Goal: Task Accomplishment & Management: Manage account settings

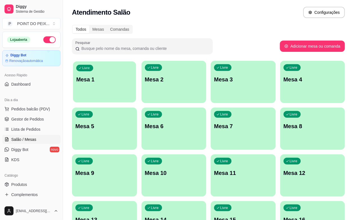
click at [96, 91] on div "Livre Mesa 1" at bounding box center [104, 78] width 63 height 34
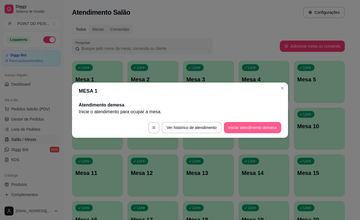
click at [243, 126] on button "Iniciar atendimento de mesa" at bounding box center [252, 127] width 57 height 11
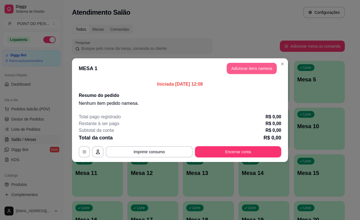
click at [252, 69] on button "Adicionar itens na mesa" at bounding box center [252, 68] width 50 height 11
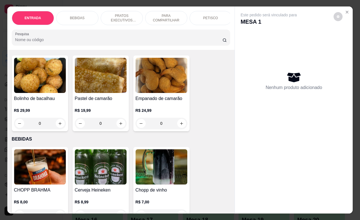
scroll to position [35, 0]
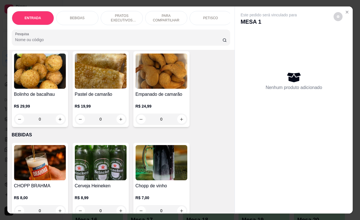
click at [211, 19] on div "PETISCO" at bounding box center [211, 18] width 42 height 14
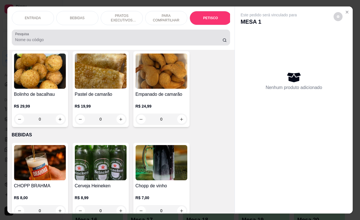
scroll to position [1234, 0]
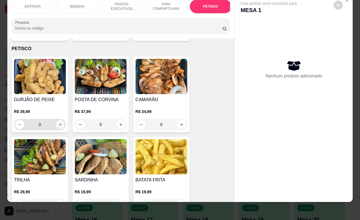
click at [58, 122] on icon "increase-product-quantity" at bounding box center [60, 124] width 4 height 4
type input "1"
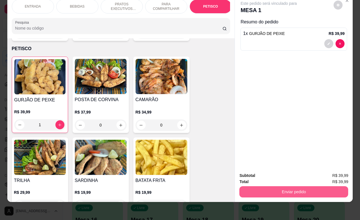
click at [254, 186] on button "Enviar pedido" at bounding box center [294, 191] width 109 height 11
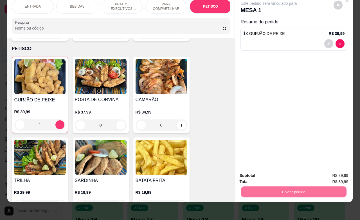
click at [252, 173] on button "Não registrar e enviar pedido" at bounding box center [274, 172] width 59 height 11
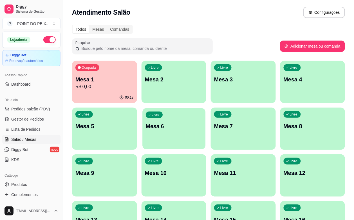
click at [142, 140] on div "Livre Mesa 6" at bounding box center [173, 125] width 63 height 34
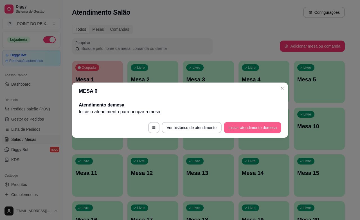
click at [253, 130] on button "Iniciar atendimento de mesa" at bounding box center [252, 127] width 57 height 11
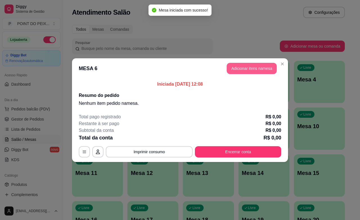
click at [261, 68] on button "Adicionar itens na mesa" at bounding box center [252, 68] width 50 height 11
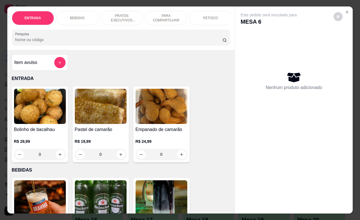
click at [122, 17] on p "PRATOS EXECUTIVOS (INDIVIDUAIS)" at bounding box center [122, 18] width 33 height 9
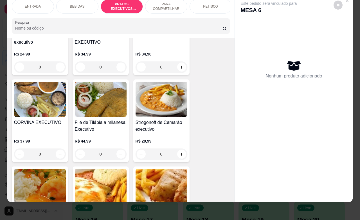
scroll to position [767, 0]
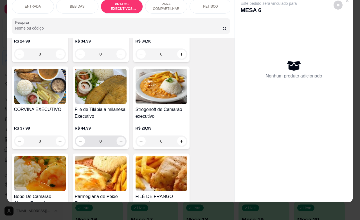
click at [120, 144] on button "increase-product-quantity" at bounding box center [121, 141] width 9 height 9
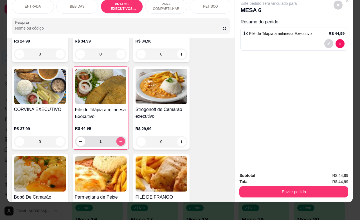
click at [119, 143] on icon "increase-product-quantity" at bounding box center [121, 141] width 4 height 4
type input "2"
click at [328, 43] on icon "decrease-product-quantity" at bounding box center [329, 44] width 3 height 3
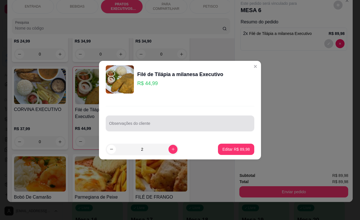
click at [173, 121] on div at bounding box center [180, 123] width 142 height 11
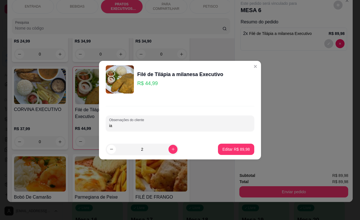
type input "i"
type input "1 e sem pirão e com feijão"
click at [233, 148] on p "Editar R$ 89,98" at bounding box center [236, 149] width 27 height 6
type input "0"
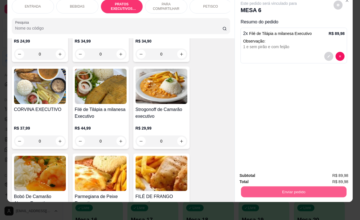
click at [276, 186] on button "Enviar pedido" at bounding box center [294, 191] width 106 height 11
click at [276, 172] on button "Não registrar e enviar pedido" at bounding box center [274, 172] width 57 height 10
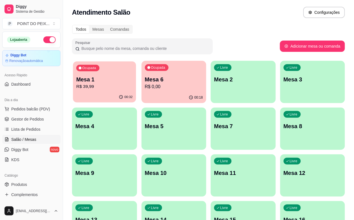
click at [111, 81] on p "Mesa 1" at bounding box center [104, 80] width 56 height 8
click at [38, 119] on span "Gestor de Pedidos" at bounding box center [27, 119] width 33 height 6
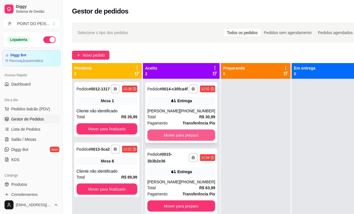
click at [176, 138] on button "Mover para preparo" at bounding box center [182, 134] width 68 height 11
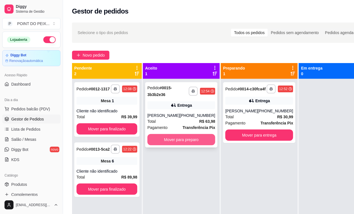
click at [183, 141] on button "Mover para preparo" at bounding box center [182, 139] width 68 height 11
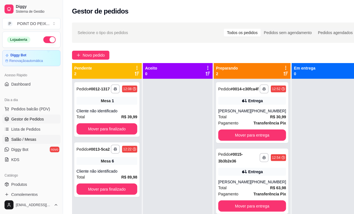
click at [33, 143] on link "Salão / Mesas" at bounding box center [31, 139] width 58 height 9
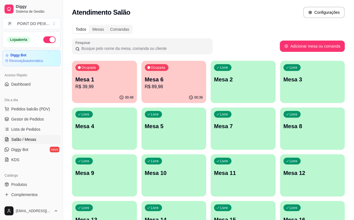
click at [98, 93] on div "00:49" at bounding box center [104, 97] width 65 height 11
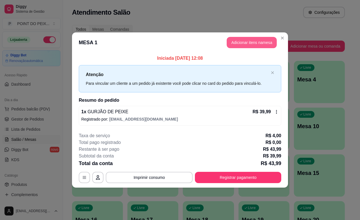
click at [255, 47] on button "Adicionar itens na mesa" at bounding box center [252, 42] width 50 height 11
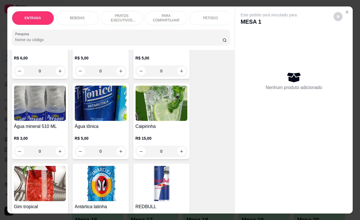
scroll to position [457, 0]
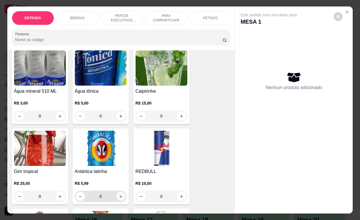
click at [117, 199] on button "increase-product-quantity" at bounding box center [121, 196] width 9 height 9
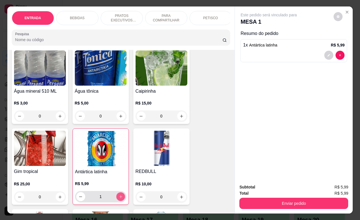
click at [116, 199] on button "increase-product-quantity" at bounding box center [120, 196] width 9 height 9
click at [119, 199] on icon "increase-product-quantity" at bounding box center [121, 197] width 4 height 4
type input "3"
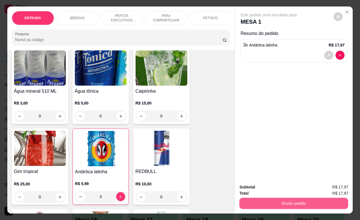
click at [250, 200] on button "Enviar pedido" at bounding box center [294, 203] width 109 height 11
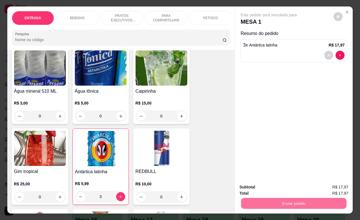
click at [249, 188] on button "Não registrar e enviar pedido" at bounding box center [274, 186] width 59 height 11
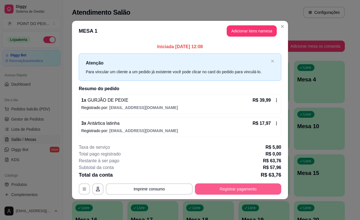
click at [240, 188] on button "Registrar pagamento" at bounding box center [238, 188] width 86 height 11
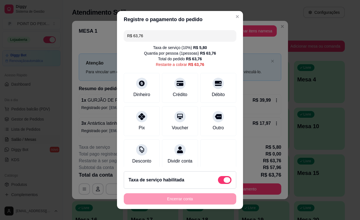
click at [218, 180] on span at bounding box center [225, 180] width 14 height 8
click at [218, 181] on input "checkbox" at bounding box center [220, 183] width 4 height 4
checkbox input "true"
type input "R$ 57,96"
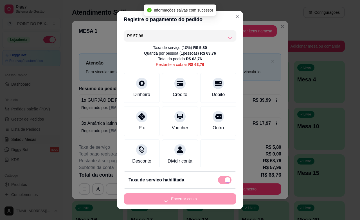
checkbox input "false"
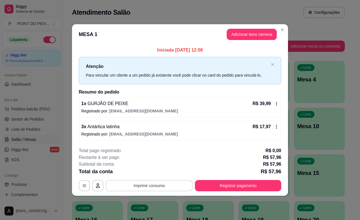
click at [167, 187] on button "Imprimir consumo" at bounding box center [149, 185] width 87 height 11
click at [162, 175] on button "IMPRESSORA" at bounding box center [151, 172] width 41 height 9
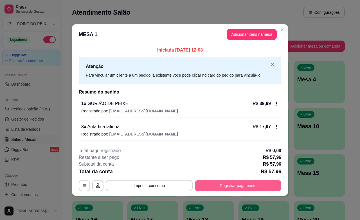
click at [239, 189] on button "Registrar pagamento" at bounding box center [238, 185] width 86 height 11
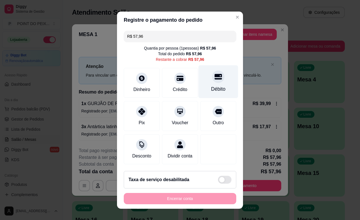
click at [211, 86] on div "Débito" at bounding box center [218, 88] width 14 height 7
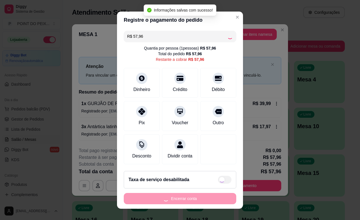
type input "R$ 0,00"
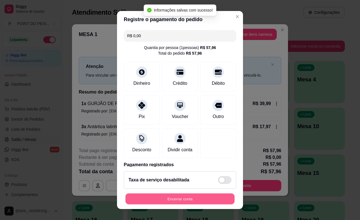
click at [181, 196] on button "Encerrar conta" at bounding box center [180, 198] width 109 height 11
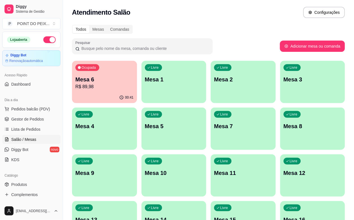
click at [97, 93] on div "00:41" at bounding box center [104, 97] width 65 height 11
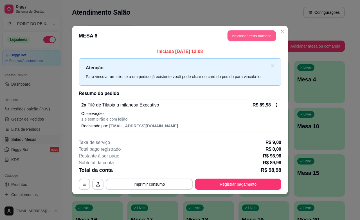
click at [260, 37] on button "Adicionar itens na mesa" at bounding box center [252, 35] width 48 height 11
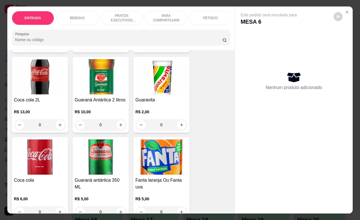
scroll to position [317, 0]
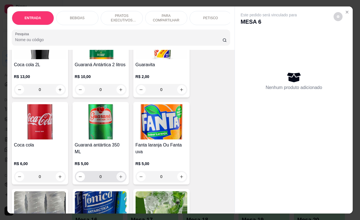
click at [120, 179] on icon "increase-product-quantity" at bounding box center [121, 177] width 4 height 4
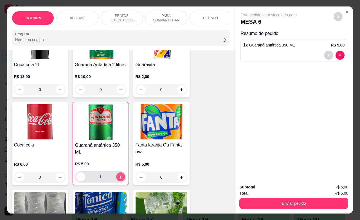
type input "1"
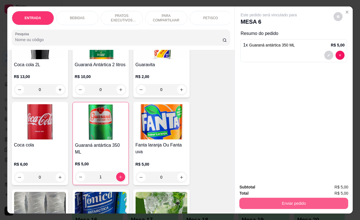
click at [271, 198] on button "Enviar pedido" at bounding box center [294, 203] width 109 height 11
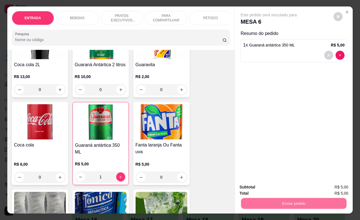
click at [264, 186] on button "Não registrar e enviar pedido" at bounding box center [274, 186] width 59 height 11
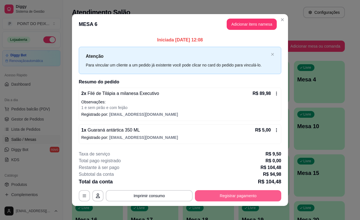
click at [256, 195] on button "Registrar pagamento" at bounding box center [238, 195] width 86 height 11
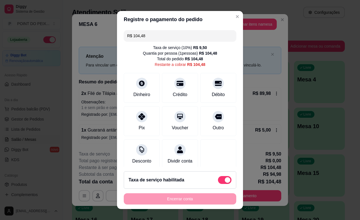
click at [218, 177] on span at bounding box center [225, 180] width 14 height 8
click at [218, 181] on input "checkbox" at bounding box center [220, 183] width 4 height 4
checkbox input "true"
type input "R$ 94,98"
checkbox input "false"
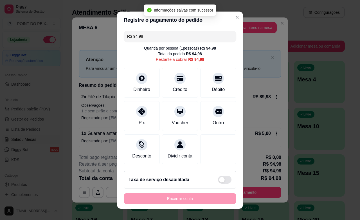
click at [200, 197] on div "Encerrar conta" at bounding box center [180, 198] width 113 height 11
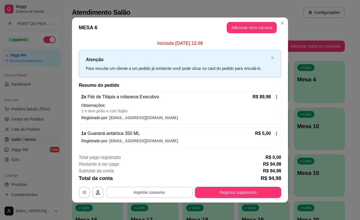
click at [126, 189] on button "Imprimir consumo" at bounding box center [149, 192] width 87 height 11
click at [239, 195] on button "Registrar pagamento" at bounding box center [238, 192] width 86 height 11
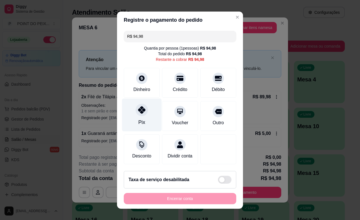
click at [135, 116] on div "Pix" at bounding box center [142, 114] width 40 height 33
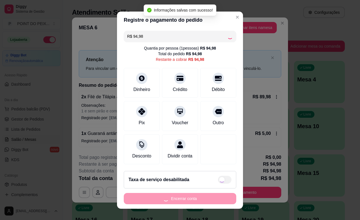
type input "R$ 0,00"
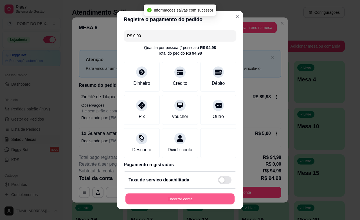
click at [189, 195] on button "Encerrar conta" at bounding box center [180, 198] width 109 height 11
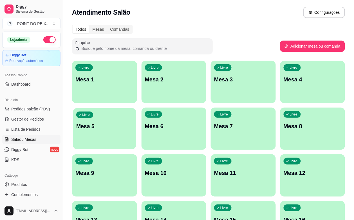
click at [136, 108] on div "Livre Mesa 5" at bounding box center [104, 125] width 63 height 34
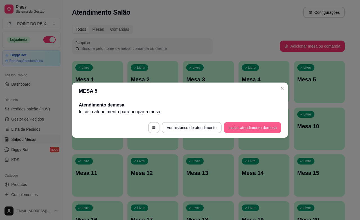
click at [250, 126] on button "Iniciar atendimento de mesa" at bounding box center [252, 127] width 57 height 11
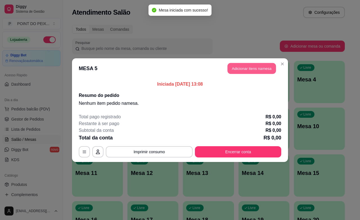
click at [245, 72] on button "Adicionar itens na mesa" at bounding box center [252, 68] width 48 height 11
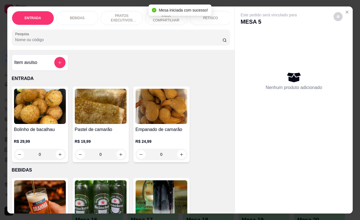
click at [119, 16] on p "PRATOS EXECUTIVOS (INDIVIDUAIS)" at bounding box center [122, 18] width 33 height 9
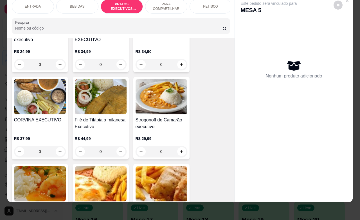
scroll to position [767, 0]
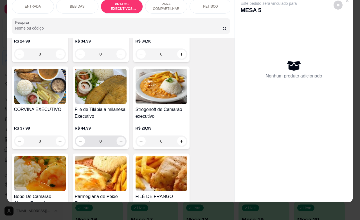
click at [119, 139] on icon "increase-product-quantity" at bounding box center [121, 141] width 4 height 4
type input "1"
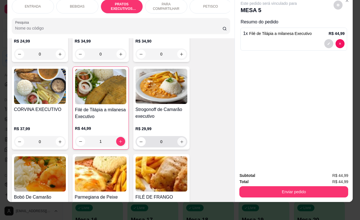
click at [179, 145] on button "increase-product-quantity" at bounding box center [181, 141] width 9 height 9
type input "1"
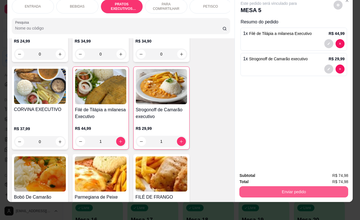
click at [292, 186] on button "Enviar pedido" at bounding box center [294, 191] width 109 height 11
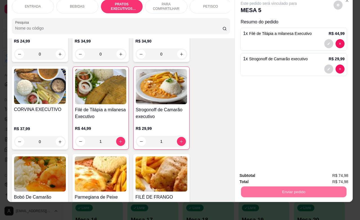
click at [268, 172] on button "Não registrar e enviar pedido" at bounding box center [274, 172] width 57 height 10
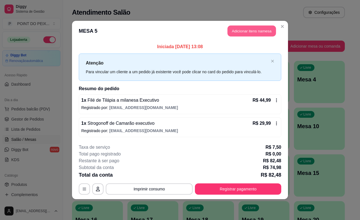
click at [261, 32] on button "Adicionar itens na mesa" at bounding box center [252, 31] width 48 height 11
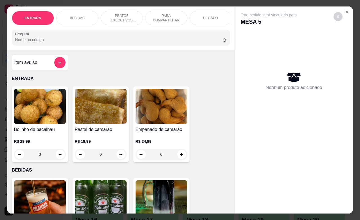
click at [120, 17] on p "PRATOS EXECUTIVOS (INDIVIDUAIS)" at bounding box center [122, 18] width 33 height 9
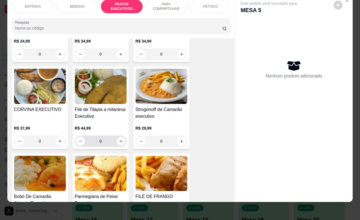
click at [119, 141] on icon "increase-product-quantity" at bounding box center [121, 141] width 4 height 4
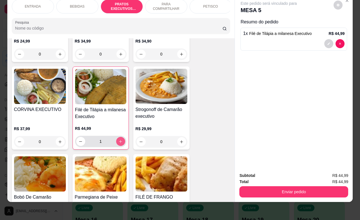
click at [119, 141] on icon "increase-product-quantity" at bounding box center [121, 141] width 4 height 4
type input "2"
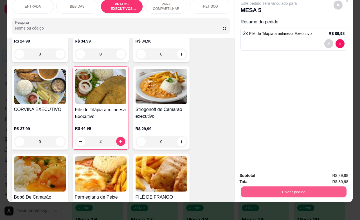
click at [258, 186] on button "Enviar pedido" at bounding box center [294, 191] width 106 height 11
click at [253, 172] on button "Não registrar e enviar pedido" at bounding box center [274, 172] width 59 height 11
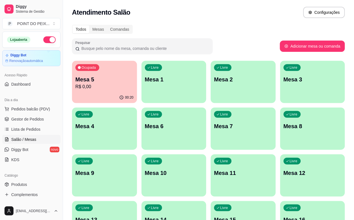
click at [211, 86] on div "Livre Mesa 2" at bounding box center [243, 78] width 65 height 35
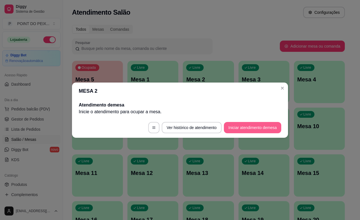
click at [265, 129] on button "Iniciar atendimento de mesa" at bounding box center [252, 127] width 57 height 11
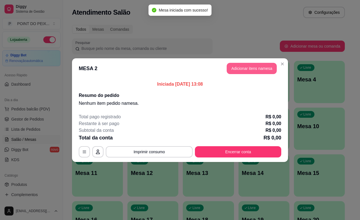
click at [250, 69] on button "Adicionar itens na mesa" at bounding box center [252, 68] width 50 height 11
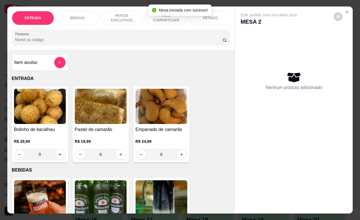
click at [125, 16] on p "PRATOS EXECUTIVOS (INDIVIDUAIS)" at bounding box center [122, 18] width 33 height 9
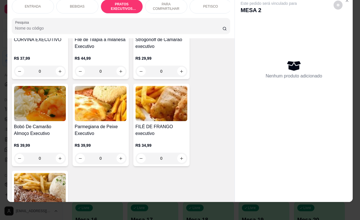
scroll to position [872, 0]
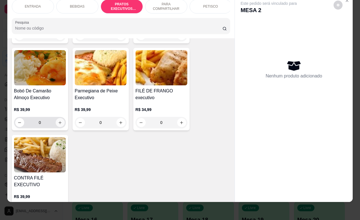
click at [56, 122] on button "increase-product-quantity" at bounding box center [60, 122] width 9 height 9
type input "1"
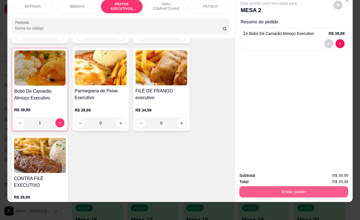
click at [291, 186] on button "Enviar pedido" at bounding box center [294, 191] width 109 height 11
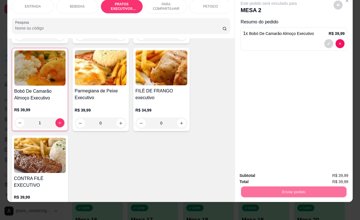
click at [272, 170] on button "Não registrar e enviar pedido" at bounding box center [274, 172] width 57 height 10
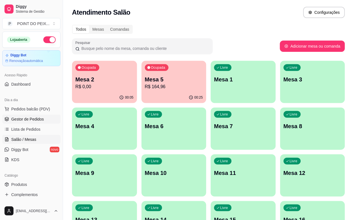
click at [32, 120] on span "Gestor de Pedidos" at bounding box center [27, 119] width 33 height 6
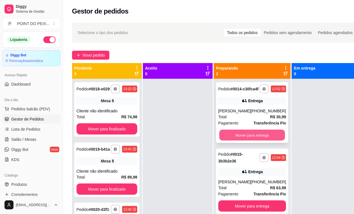
click at [229, 138] on button "Mover para entrega" at bounding box center [253, 135] width 66 height 11
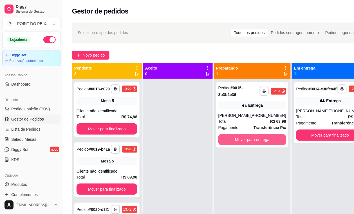
click at [229, 137] on button "Mover para entrega" at bounding box center [252, 139] width 68 height 11
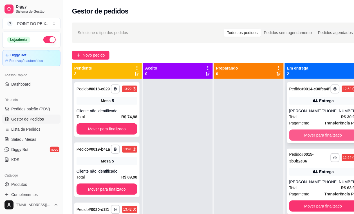
click at [300, 138] on button "Mover para finalizado" at bounding box center [323, 134] width 68 height 11
click at [304, 138] on button "Mover para finalizado" at bounding box center [323, 134] width 68 height 11
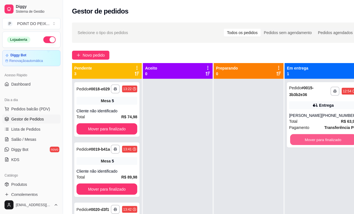
click at [304, 138] on button "Mover para finalizado" at bounding box center [323, 139] width 66 height 11
click at [303, 139] on button "Mover para finalizado" at bounding box center [323, 139] width 68 height 11
click at [321, 142] on button "Mover para finalizado" at bounding box center [323, 139] width 66 height 11
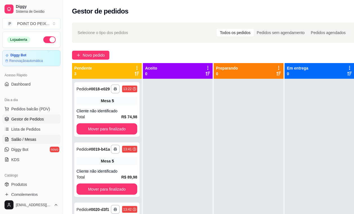
click at [25, 142] on span "Salão / Mesas" at bounding box center [23, 140] width 25 height 6
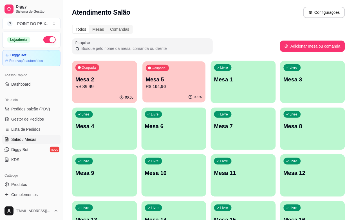
click at [146, 84] on p "R$ 164,96" at bounding box center [174, 86] width 56 height 6
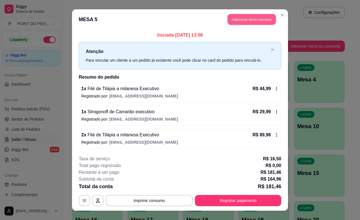
click at [254, 18] on button "Adicionar itens na mesa" at bounding box center [252, 19] width 48 height 11
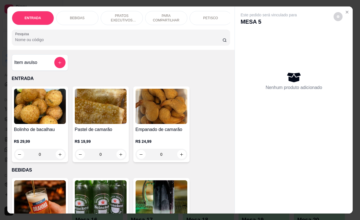
click at [125, 15] on p "PRATOS EXECUTIVOS (INDIVIDUAIS)" at bounding box center [122, 18] width 33 height 9
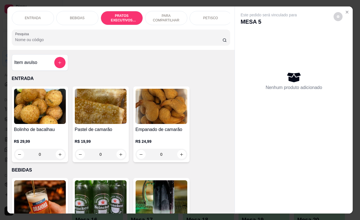
scroll to position [696, 0]
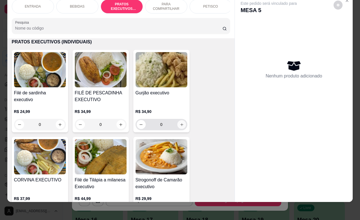
click at [180, 126] on icon "increase-product-quantity" at bounding box center [182, 124] width 4 height 4
type input "1"
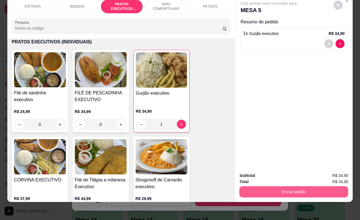
click at [279, 186] on button "Enviar pedido" at bounding box center [294, 191] width 109 height 11
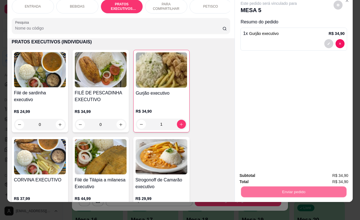
click at [277, 173] on button "Não registrar e enviar pedido" at bounding box center [274, 172] width 59 height 11
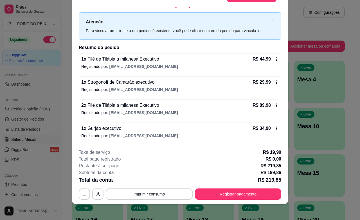
scroll to position [17, 0]
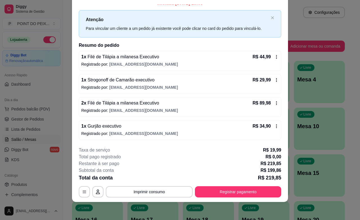
click at [274, 127] on icon at bounding box center [276, 126] width 5 height 5
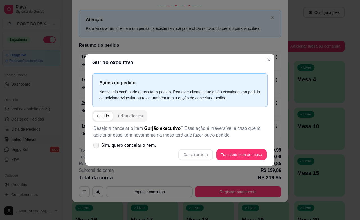
click at [97, 144] on icon at bounding box center [96, 145] width 5 height 3
click at [97, 146] on input "Sim, quero cancelar o item." at bounding box center [95, 148] width 4 height 4
checkbox input "true"
click at [194, 155] on button "Cancelar item" at bounding box center [195, 154] width 34 height 11
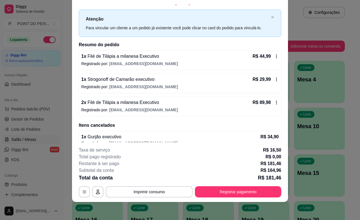
scroll to position [0, 0]
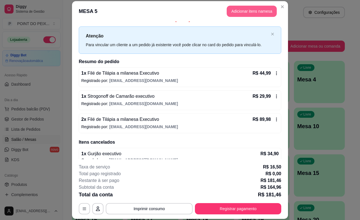
click at [252, 11] on button "Adicionar itens na mesa" at bounding box center [252, 11] width 50 height 11
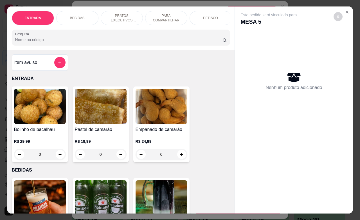
click at [123, 18] on p "PRATOS EXECUTIVOS (INDIVIDUAIS)" at bounding box center [122, 18] width 33 height 9
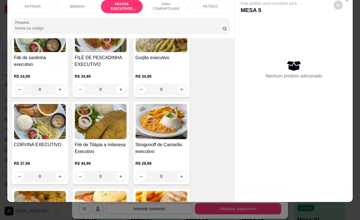
scroll to position [696, 0]
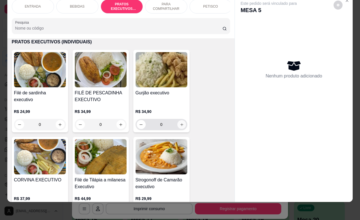
click at [182, 126] on button "increase-product-quantity" at bounding box center [181, 124] width 9 height 9
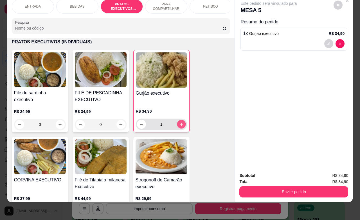
click at [182, 126] on button "increase-product-quantity" at bounding box center [181, 124] width 9 height 9
type input "2"
click at [325, 39] on button "decrease-product-quantity" at bounding box center [329, 43] width 9 height 9
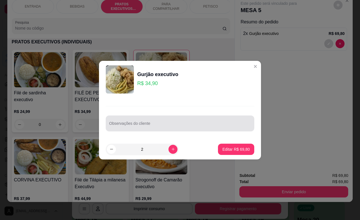
click at [169, 125] on input "Observações do cliente" at bounding box center [180, 126] width 142 height 6
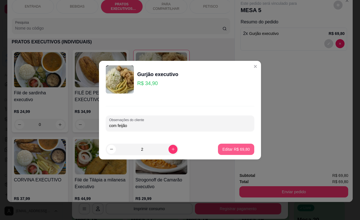
type input "com feijão"
click at [218, 146] on button "Editar R$ 69,80" at bounding box center [236, 149] width 36 height 11
type input "0"
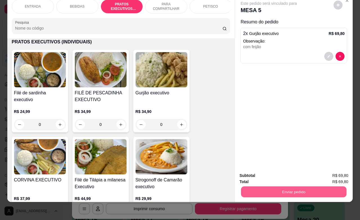
click at [285, 188] on button "Enviar pedido" at bounding box center [294, 191] width 106 height 11
click at [269, 172] on button "Não registrar e enviar pedido" at bounding box center [274, 172] width 57 height 10
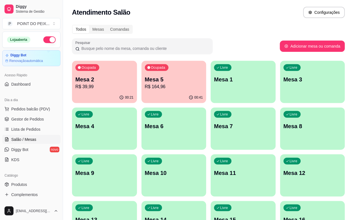
click at [103, 85] on p "R$ 39,99" at bounding box center [104, 86] width 58 height 7
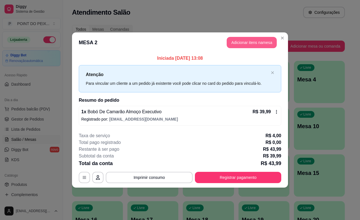
click at [256, 41] on button "Adicionar itens na mesa" at bounding box center [252, 42] width 50 height 11
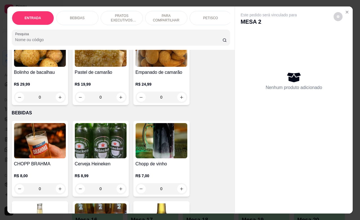
scroll to position [70, 0]
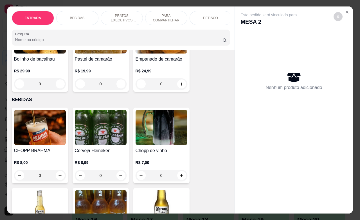
click at [117, 14] on p "PRATOS EXECUTIVOS (INDIVIDUAIS)" at bounding box center [122, 18] width 33 height 9
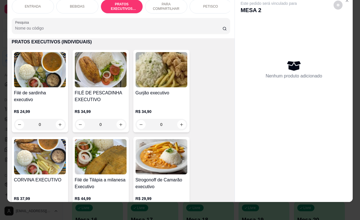
scroll to position [731, 0]
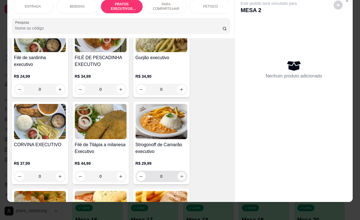
click at [180, 175] on icon "increase-product-quantity" at bounding box center [182, 176] width 4 height 4
type input "1"
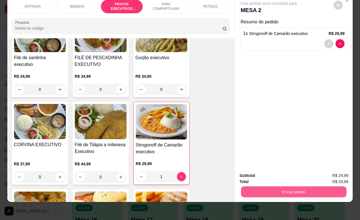
click at [263, 186] on button "Enviar pedido" at bounding box center [294, 191] width 106 height 11
click at [251, 172] on button "Não registrar e enviar pedido" at bounding box center [274, 172] width 59 height 11
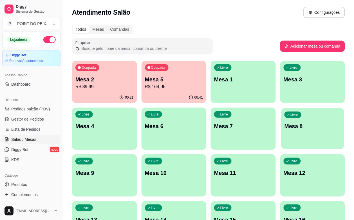
click at [281, 139] on div "Livre Mesa 8" at bounding box center [312, 125] width 63 height 34
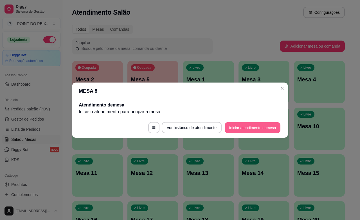
click at [247, 130] on button "Iniciar atendimento de mesa" at bounding box center [253, 127] width 56 height 11
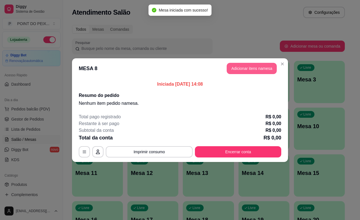
click at [248, 69] on button "Adicionar itens na mesa" at bounding box center [252, 68] width 50 height 11
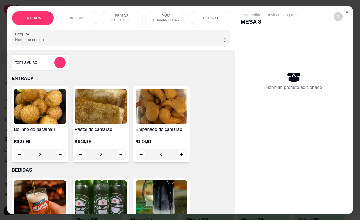
click at [210, 17] on div "PETISCO" at bounding box center [211, 18] width 42 height 14
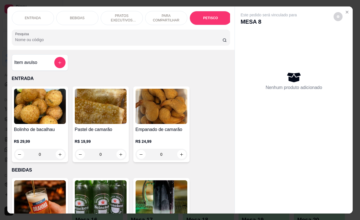
scroll to position [1234, 0]
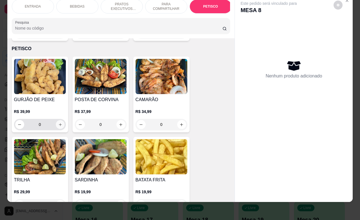
click at [58, 122] on icon "increase-product-quantity" at bounding box center [60, 124] width 4 height 4
type input "1"
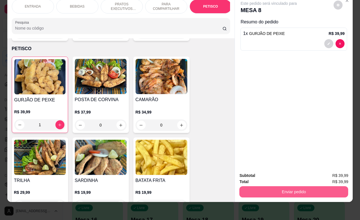
click at [263, 186] on button "Enviar pedido" at bounding box center [294, 191] width 109 height 11
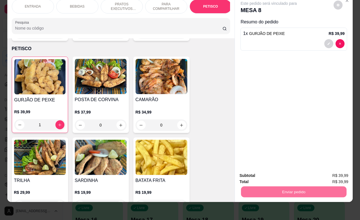
click at [279, 173] on button "Não registrar e enviar pedido" at bounding box center [274, 172] width 57 height 10
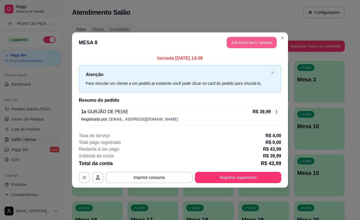
click at [259, 43] on button "Adicionar itens na mesa" at bounding box center [252, 42] width 50 height 11
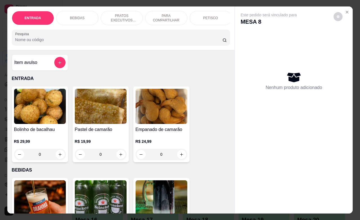
click at [81, 16] on p "BEBIDAS" at bounding box center [77, 18] width 15 height 5
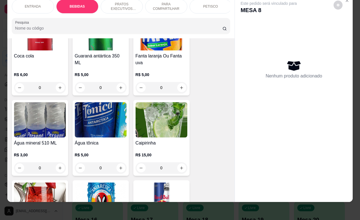
scroll to position [398, 0]
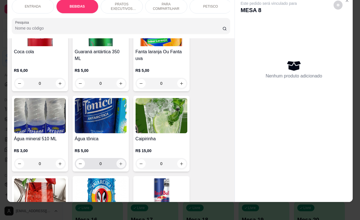
click at [119, 162] on icon "increase-product-quantity" at bounding box center [121, 164] width 4 height 4
type input "1"
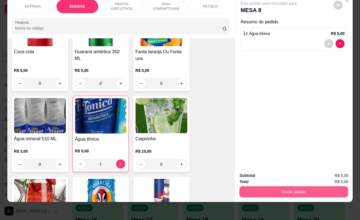
click at [276, 186] on button "Enviar pedido" at bounding box center [294, 191] width 109 height 11
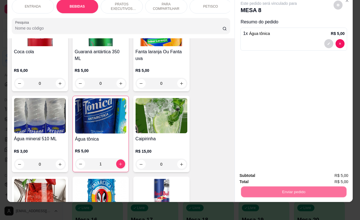
click at [281, 170] on button "Não registrar e enviar pedido" at bounding box center [274, 172] width 57 height 10
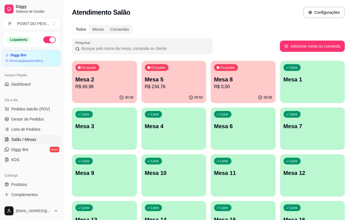
click at [98, 90] on div "Ocupada Mesa 2 R$ 69,98" at bounding box center [104, 76] width 65 height 31
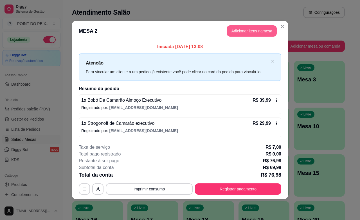
click at [250, 31] on button "Adicionar itens na mesa" at bounding box center [252, 30] width 50 height 11
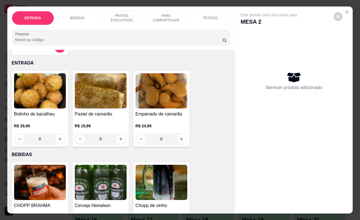
scroll to position [70, 0]
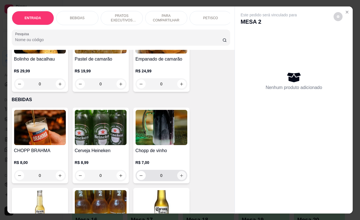
click at [180, 178] on icon "increase-product-quantity" at bounding box center [182, 175] width 4 height 4
type input "1"
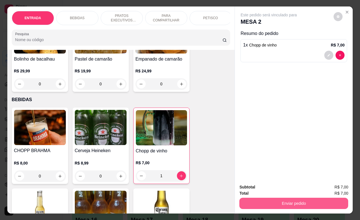
click at [254, 198] on button "Enviar pedido" at bounding box center [294, 203] width 109 height 11
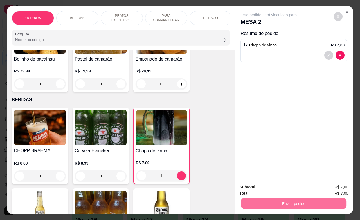
click at [263, 186] on button "Não registrar e enviar pedido" at bounding box center [274, 186] width 59 height 11
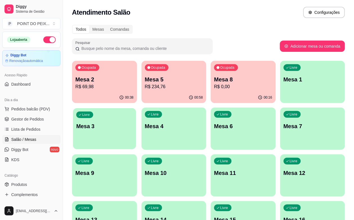
click at [136, 108] on div "Livre Mesa 3" at bounding box center [104, 125] width 63 height 34
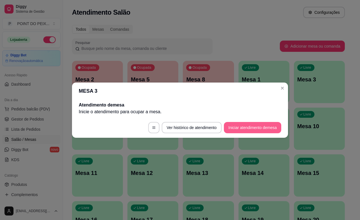
click at [236, 127] on button "Iniciar atendimento de mesa" at bounding box center [252, 127] width 57 height 11
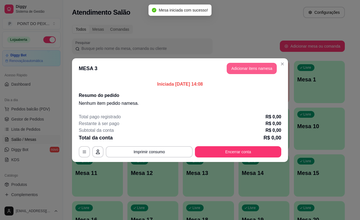
click at [238, 65] on button "Adicionar itens na mesa" at bounding box center [252, 68] width 50 height 11
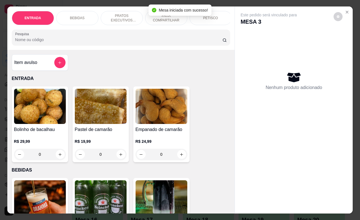
click at [115, 16] on p "PRATOS EXECUTIVOS (INDIVIDUAIS)" at bounding box center [122, 18] width 33 height 9
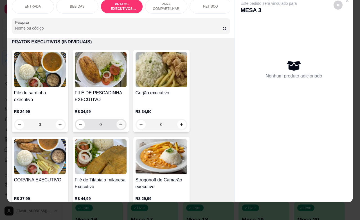
scroll to position [731, 0]
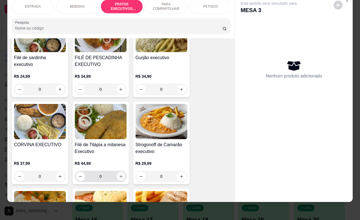
click at [119, 175] on icon "increase-product-quantity" at bounding box center [121, 176] width 4 height 4
type input "1"
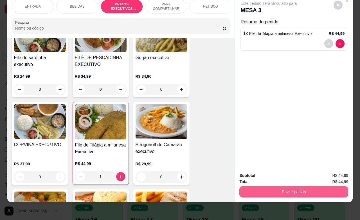
click at [278, 188] on button "Enviar pedido" at bounding box center [294, 191] width 109 height 11
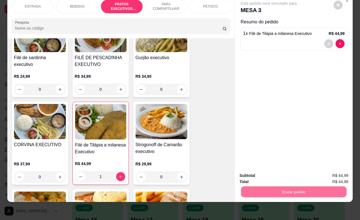
click at [263, 172] on button "Não registrar e enviar pedido" at bounding box center [274, 172] width 59 height 11
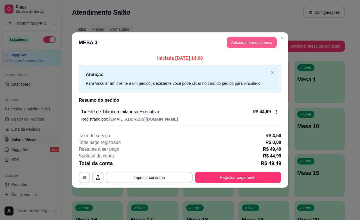
click at [267, 44] on button "Adicionar itens na mesa" at bounding box center [252, 42] width 50 height 11
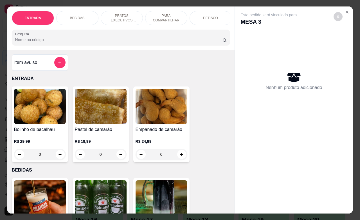
click at [125, 16] on p "PRATOS EXECUTIVOS (INDIVIDUAIS)" at bounding box center [122, 18] width 33 height 9
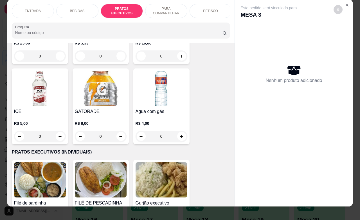
scroll to position [0, 0]
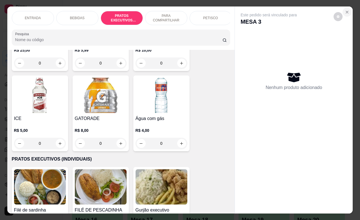
click at [345, 10] on icon "Close" at bounding box center [347, 12] width 5 height 5
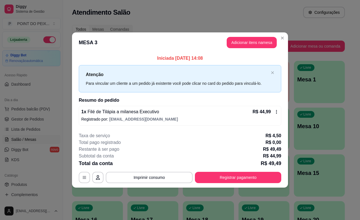
click at [277, 114] on icon at bounding box center [276, 112] width 5 height 5
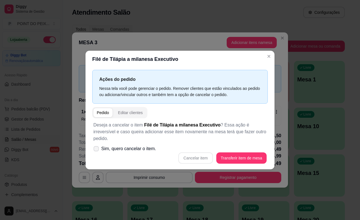
click at [97, 147] on icon at bounding box center [96, 148] width 4 height 3
click at [97, 149] on input "Sim, quero cancelar o item." at bounding box center [95, 151] width 4 height 4
checkbox input "true"
click at [193, 154] on button "Cancelar item" at bounding box center [195, 157] width 34 height 11
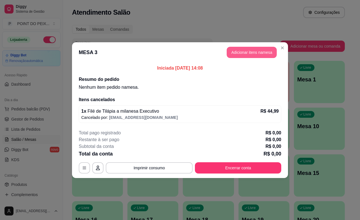
click at [269, 54] on button "Adicionar itens na mesa" at bounding box center [252, 52] width 50 height 11
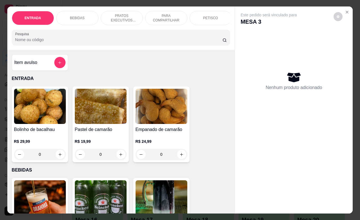
click at [113, 14] on p "PRATOS EXECUTIVOS (INDIVIDUAIS)" at bounding box center [122, 18] width 33 height 9
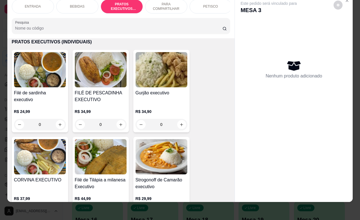
scroll to position [731, 0]
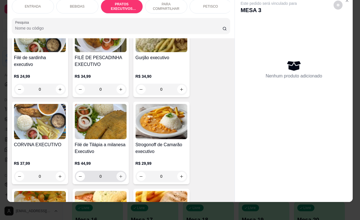
click at [119, 178] on button "increase-product-quantity" at bounding box center [121, 176] width 9 height 9
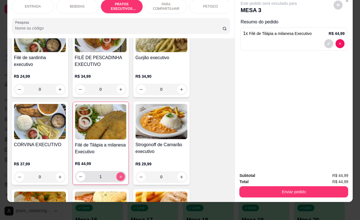
click at [119, 178] on icon "increase-product-quantity" at bounding box center [121, 177] width 4 height 4
type input "2"
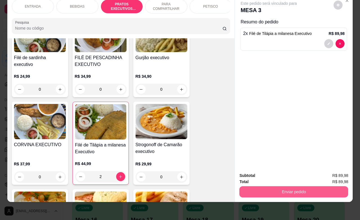
click at [261, 189] on button "Enviar pedido" at bounding box center [294, 191] width 109 height 11
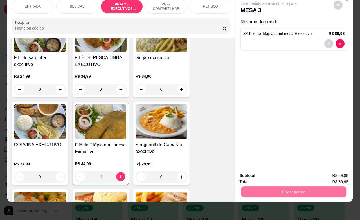
click at [266, 173] on button "Não registrar e enviar pedido" at bounding box center [274, 172] width 59 height 11
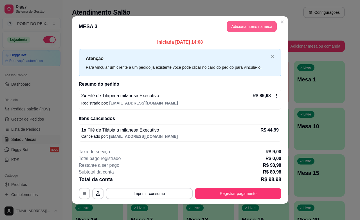
click at [266, 26] on button "Adicionar itens na mesa" at bounding box center [252, 26] width 50 height 11
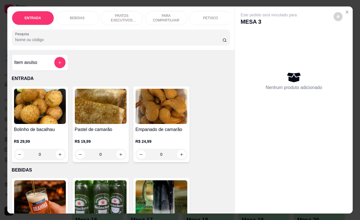
click at [82, 15] on div "BEBIDAS" at bounding box center [77, 18] width 42 height 14
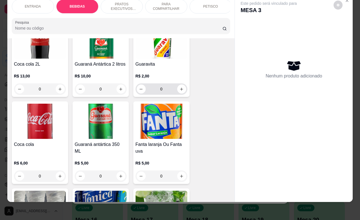
scroll to position [328, 0]
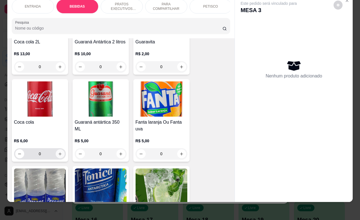
click at [58, 155] on icon "increase-product-quantity" at bounding box center [60, 154] width 4 height 4
type input "1"
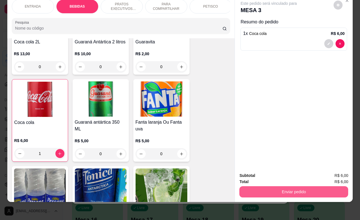
click at [272, 186] on button "Enviar pedido" at bounding box center [294, 191] width 109 height 11
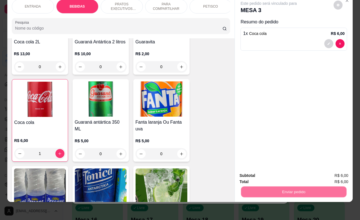
click at [279, 171] on button "Não registrar e enviar pedido" at bounding box center [274, 172] width 59 height 11
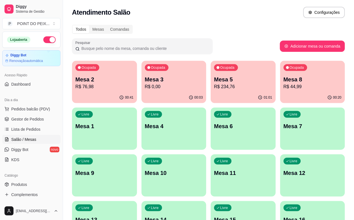
click at [118, 89] on p "R$ 76,98" at bounding box center [104, 86] width 58 height 7
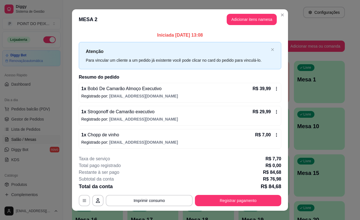
scroll to position [9, 0]
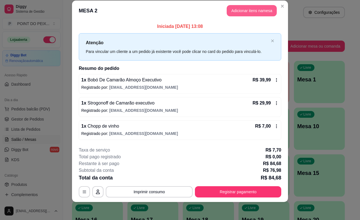
click at [244, 9] on button "Adicionar itens na mesa" at bounding box center [252, 10] width 50 height 11
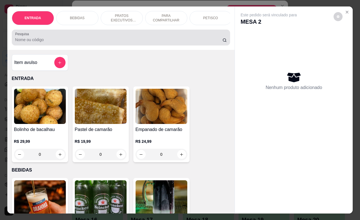
click at [76, 11] on div "BEBIDAS" at bounding box center [77, 18] width 42 height 14
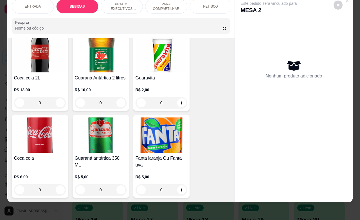
scroll to position [293, 0]
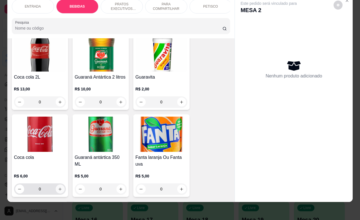
click at [59, 189] on icon "increase-product-quantity" at bounding box center [60, 188] width 3 height 3
type input "1"
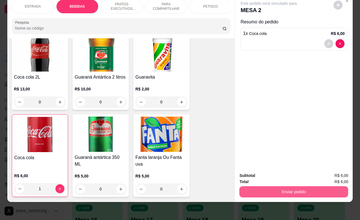
click at [255, 186] on button "Enviar pedido" at bounding box center [294, 191] width 109 height 11
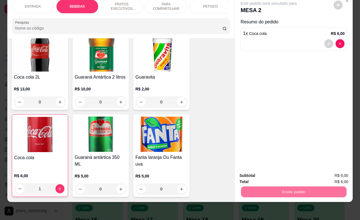
click at [261, 175] on button "Não registrar e enviar pedido" at bounding box center [274, 172] width 59 height 11
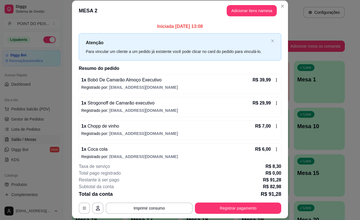
scroll to position [7, 0]
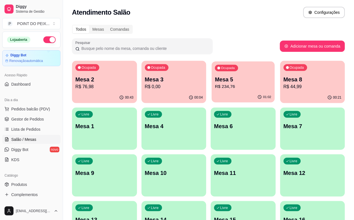
click at [258, 96] on icon "button" at bounding box center [260, 97] width 5 height 5
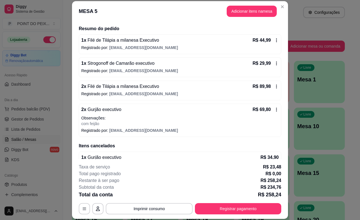
scroll to position [53, 0]
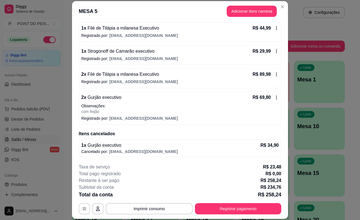
click at [274, 99] on icon at bounding box center [276, 97] width 5 height 5
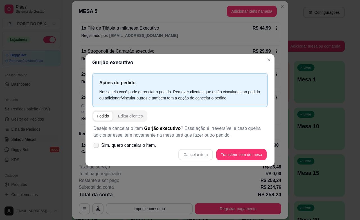
click at [97, 146] on icon at bounding box center [96, 145] width 4 height 3
click at [97, 146] on input "Sim, quero cancelar o item." at bounding box center [95, 148] width 4 height 4
checkbox input "true"
click at [201, 155] on button "Cancelar item" at bounding box center [195, 154] width 33 height 11
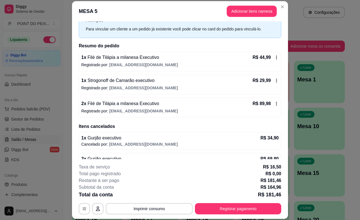
scroll to position [0, 0]
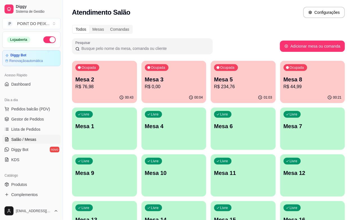
click at [134, 122] on p "Mesa 1" at bounding box center [104, 126] width 58 height 8
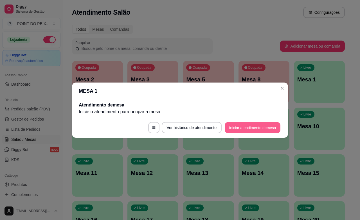
click at [231, 128] on button "Iniciar atendimento de mesa" at bounding box center [253, 127] width 56 height 11
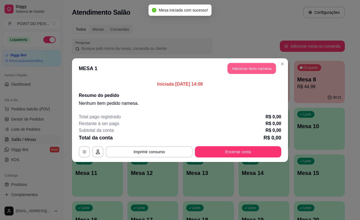
click at [258, 70] on button "Adicionar itens na mesa" at bounding box center [252, 68] width 48 height 11
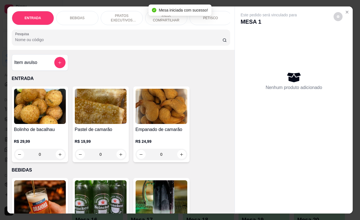
click at [115, 14] on p "PRATOS EXECUTIVOS (INDIVIDUAIS)" at bounding box center [122, 18] width 33 height 9
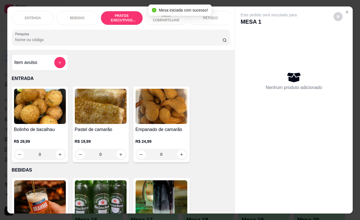
scroll to position [696, 0]
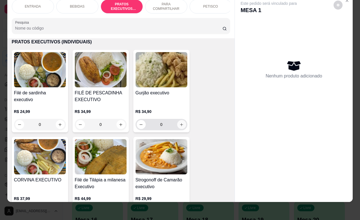
click at [180, 124] on icon "increase-product-quantity" at bounding box center [182, 124] width 4 height 4
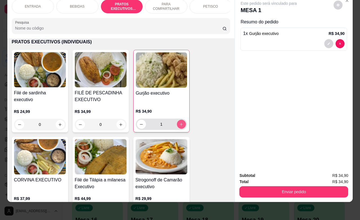
click at [180, 124] on icon "increase-product-quantity" at bounding box center [181, 124] width 3 height 3
type input "2"
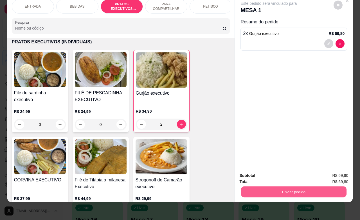
click at [271, 186] on button "Enviar pedido" at bounding box center [294, 191] width 106 height 11
click at [275, 173] on button "Não registrar e enviar pedido" at bounding box center [274, 172] width 57 height 10
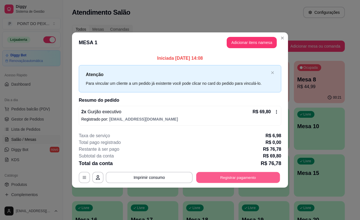
click at [257, 176] on button "Registrar pagamento" at bounding box center [238, 177] width 84 height 11
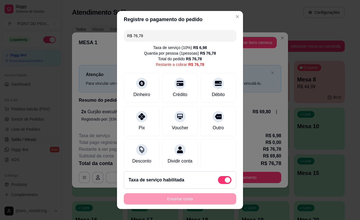
click at [218, 178] on span at bounding box center [225, 180] width 14 height 8
click at [218, 181] on input "checkbox" at bounding box center [220, 183] width 4 height 4
checkbox input "true"
type input "R$ 69,80"
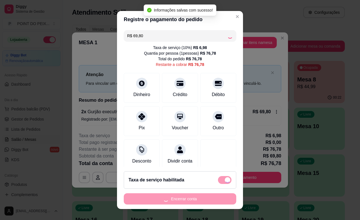
checkbox input "false"
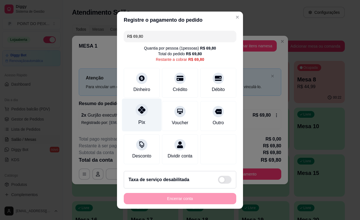
click at [138, 110] on icon at bounding box center [141, 109] width 7 height 7
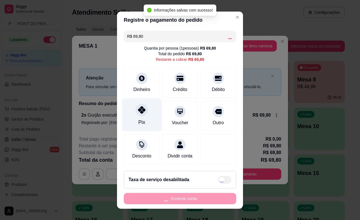
type input "R$ 0,00"
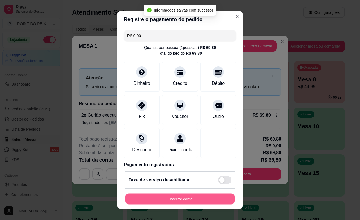
click at [186, 199] on button "Encerrar conta" at bounding box center [180, 198] width 109 height 11
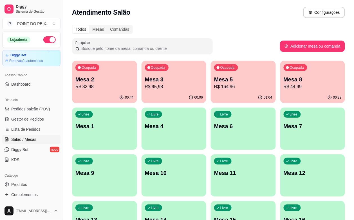
click at [214, 85] on p "R$ 164,96" at bounding box center [243, 86] width 58 height 7
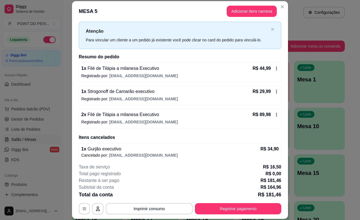
scroll to position [0, 0]
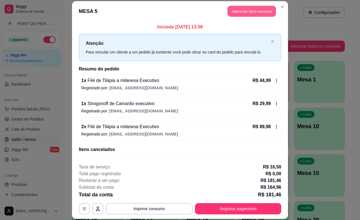
click at [242, 13] on button "Adicionar itens na mesa" at bounding box center [252, 11] width 48 height 11
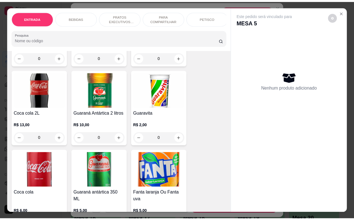
scroll to position [281, 0]
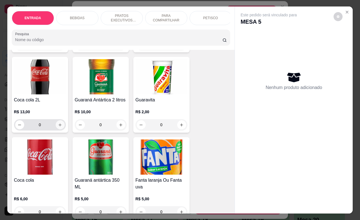
click at [58, 127] on icon "increase-product-quantity" at bounding box center [60, 125] width 4 height 4
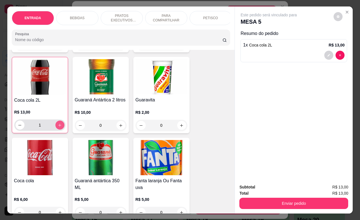
type input "1"
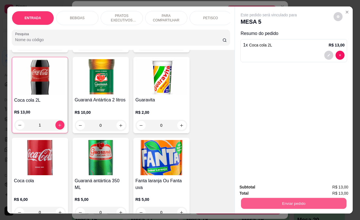
click at [272, 203] on button "Enviar pedido" at bounding box center [294, 203] width 106 height 11
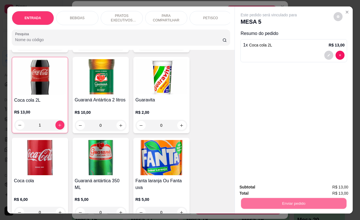
click at [275, 187] on button "Não registrar e enviar pedido" at bounding box center [274, 186] width 59 height 11
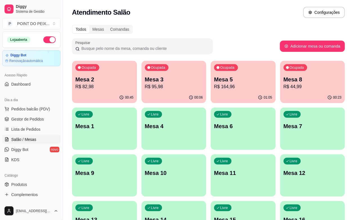
click at [99, 79] on p "Mesa 2" at bounding box center [104, 79] width 58 height 8
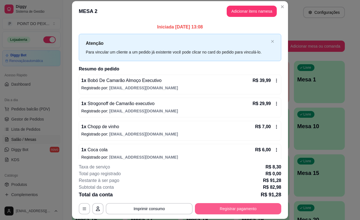
click at [234, 207] on button "Registrar pagamento" at bounding box center [238, 208] width 86 height 11
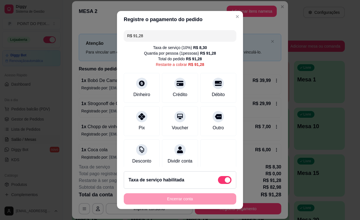
click at [218, 179] on span at bounding box center [225, 180] width 14 height 8
click at [218, 181] on input "checkbox" at bounding box center [220, 183] width 4 height 4
checkbox input "true"
type input "R$ 82,98"
checkbox input "false"
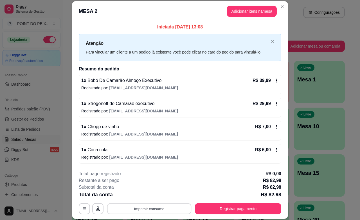
click at [144, 207] on button "Imprimir consumo" at bounding box center [149, 208] width 84 height 11
click at [147, 195] on button "IMPRESSORA" at bounding box center [148, 195] width 41 height 9
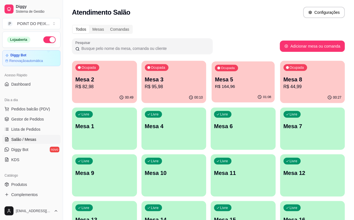
click at [215, 82] on p "Mesa 5" at bounding box center [243, 80] width 56 height 8
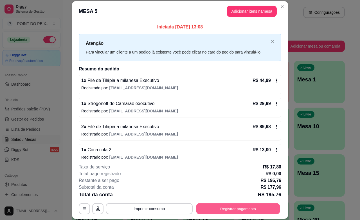
click at [243, 206] on button "Registrar pagamento" at bounding box center [238, 208] width 84 height 11
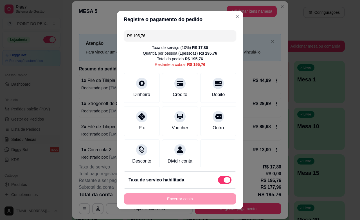
click at [224, 182] on span at bounding box center [227, 180] width 7 height 6
click at [218, 182] on input "checkbox" at bounding box center [220, 183] width 4 height 4
checkbox input "true"
type input "R$ 177,96"
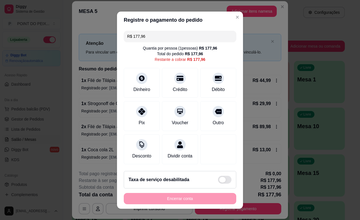
click at [218, 180] on span at bounding box center [225, 180] width 14 height 8
click at [218, 180] on input "checkbox" at bounding box center [220, 182] width 4 height 4
checkbox input "false"
type input "R$ 195,76"
checkbox input "true"
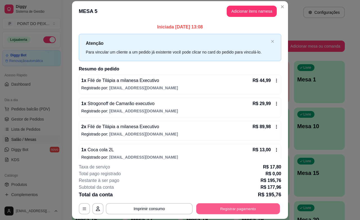
click at [231, 206] on button "Registrar pagamento" at bounding box center [238, 208] width 84 height 11
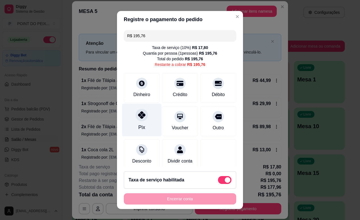
click at [138, 120] on div at bounding box center [142, 115] width 12 height 12
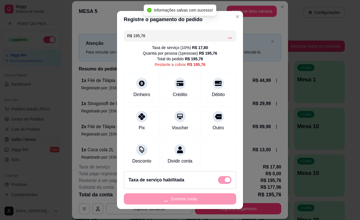
type input "R$ 0,00"
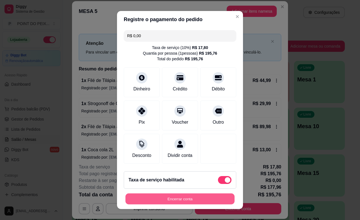
click at [193, 198] on button "Encerrar conta" at bounding box center [180, 198] width 109 height 11
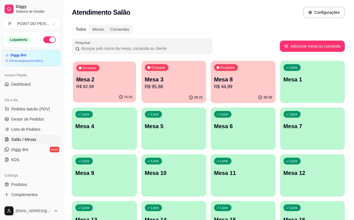
click at [102, 86] on p "R$ 82,98" at bounding box center [104, 86] width 56 height 6
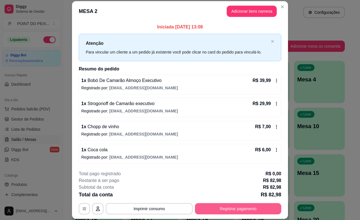
click at [231, 207] on button "Registrar pagamento" at bounding box center [238, 208] width 86 height 11
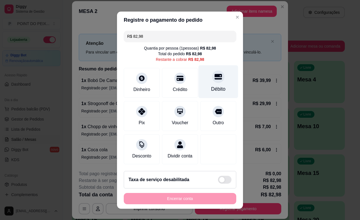
click at [211, 86] on div "Débito" at bounding box center [218, 88] width 14 height 7
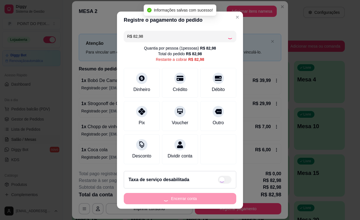
type input "R$ 0,00"
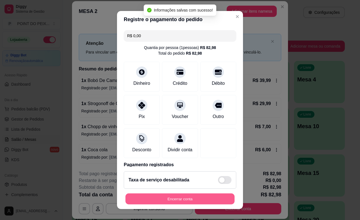
click at [208, 200] on button "Encerrar conta" at bounding box center [180, 198] width 109 height 11
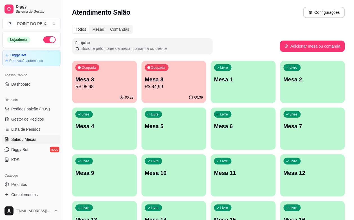
click at [100, 90] on p "R$ 95,98" at bounding box center [104, 86] width 58 height 7
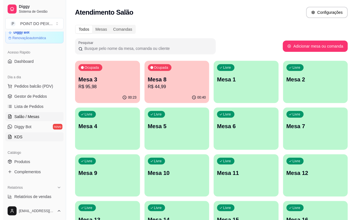
scroll to position [35, 0]
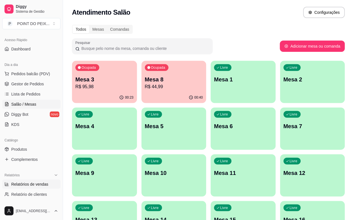
click at [37, 185] on span "Relatórios de vendas" at bounding box center [29, 184] width 37 height 6
select select "ALL"
select select "0"
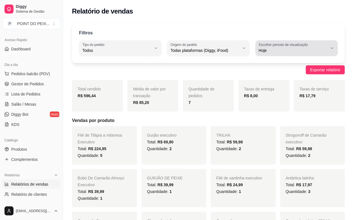
click at [332, 48] on icon "button" at bounding box center [332, 48] width 5 height 5
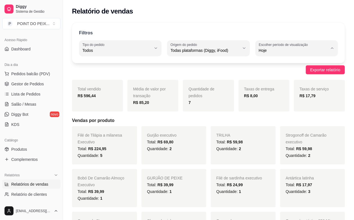
click at [275, 77] on li "Ontem" at bounding box center [297, 73] width 75 height 9
type input "1"
select select "1"
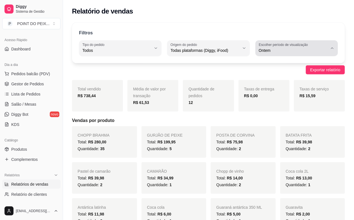
click at [332, 47] on icon "button" at bounding box center [332, 48] width 5 height 5
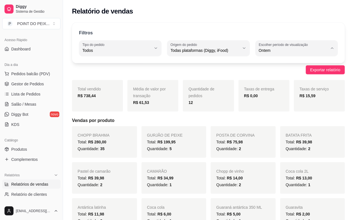
click at [276, 68] on li "Hoje" at bounding box center [297, 64] width 75 height 9
type input "0"
select select "0"
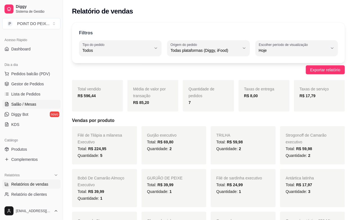
click at [30, 106] on span "Salão / Mesas" at bounding box center [23, 104] width 25 height 6
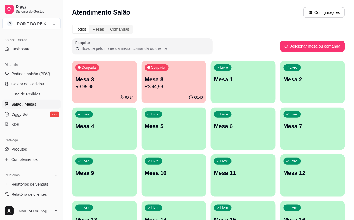
click at [111, 94] on div "00:24" at bounding box center [104, 97] width 65 height 11
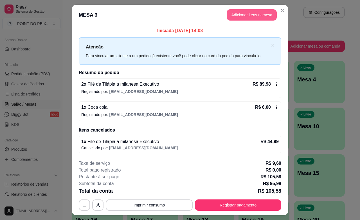
click at [259, 14] on button "Adicionar itens na mesa" at bounding box center [252, 14] width 50 height 11
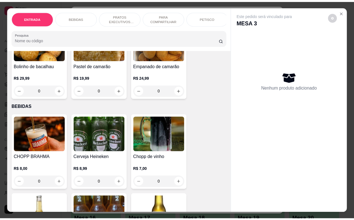
scroll to position [70, 0]
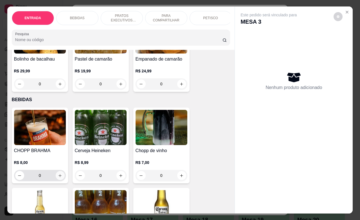
click at [58, 178] on icon "increase-product-quantity" at bounding box center [60, 175] width 4 height 4
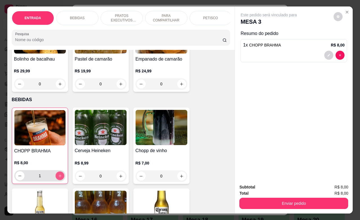
click at [58, 178] on icon "increase-product-quantity" at bounding box center [60, 176] width 4 height 4
type input "2"
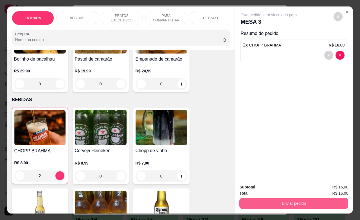
click at [289, 202] on button "Enviar pedido" at bounding box center [294, 203] width 109 height 11
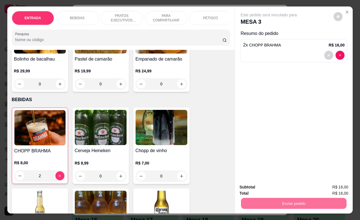
click at [275, 188] on button "Não registrar e enviar pedido" at bounding box center [274, 186] width 57 height 10
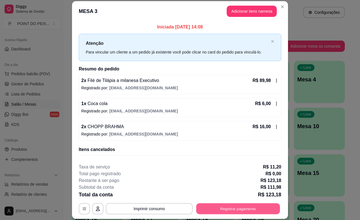
click at [249, 211] on button "Registrar pagamento" at bounding box center [238, 208] width 84 height 11
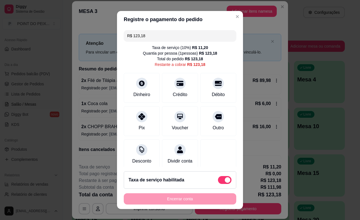
click at [216, 175] on div "Taxa de serviço habilitada" at bounding box center [180, 179] width 113 height 17
type input "R$ 111,98"
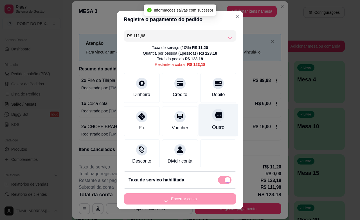
checkbox input "false"
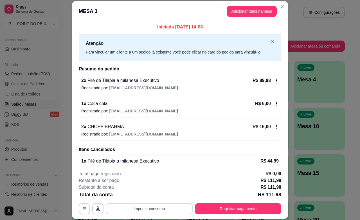
click at [151, 208] on button "Imprimir consumo" at bounding box center [149, 208] width 87 height 11
click at [155, 196] on button "IMPRESSORA" at bounding box center [148, 195] width 41 height 9
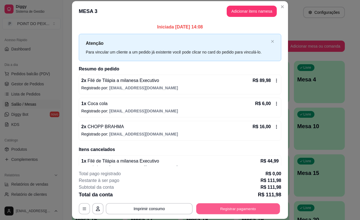
click at [226, 209] on button "Registrar pagamento" at bounding box center [238, 208] width 84 height 11
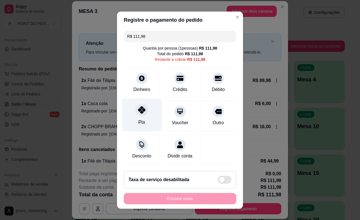
click at [136, 113] on div at bounding box center [142, 110] width 12 height 12
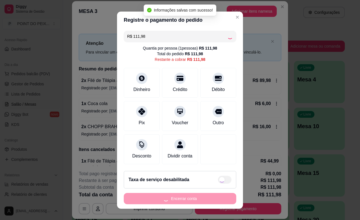
type input "R$ 0,00"
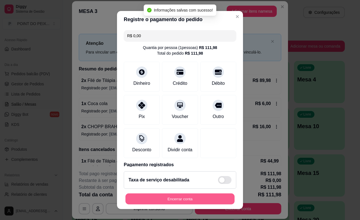
click at [186, 198] on button "Encerrar conta" at bounding box center [180, 198] width 109 height 11
